Goal: Information Seeking & Learning: Learn about a topic

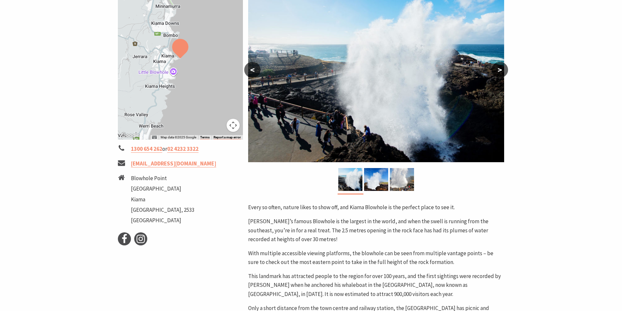
scroll to position [65, 0]
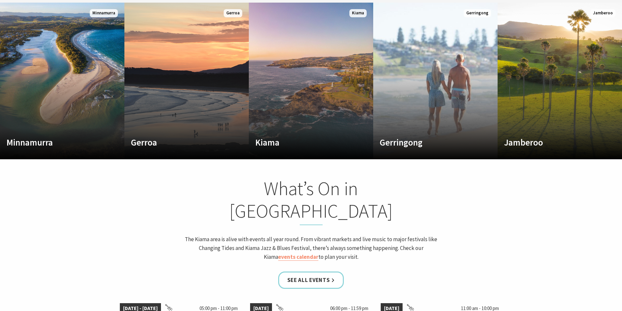
scroll to position [555, 0]
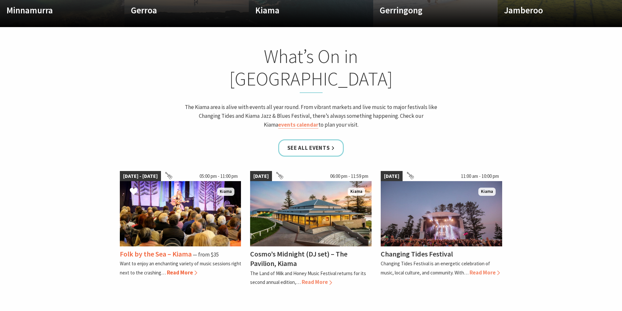
click at [177, 269] on span "Read More" at bounding box center [182, 272] width 30 height 7
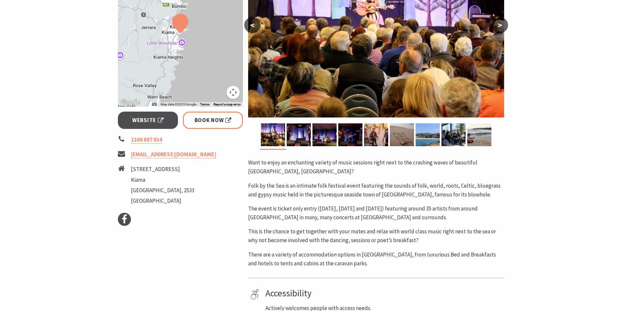
scroll to position [261, 0]
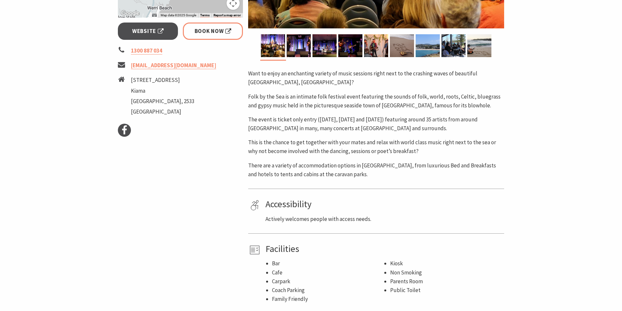
drag, startPoint x: 562, startPoint y: 165, endPoint x: 584, endPoint y: 165, distance: 21.9
click at [567, 163] on section "Home Events Concert or Performance Folk by the Sea – Kiama Folk by the Sea – Ki…" at bounding box center [311, 48] width 622 height 548
click at [581, 191] on section "Home Events Concert or Performance Folk by the Sea – Kiama Folk by the Sea – Ki…" at bounding box center [311, 48] width 622 height 548
